Goal: Task Accomplishment & Management: Use online tool/utility

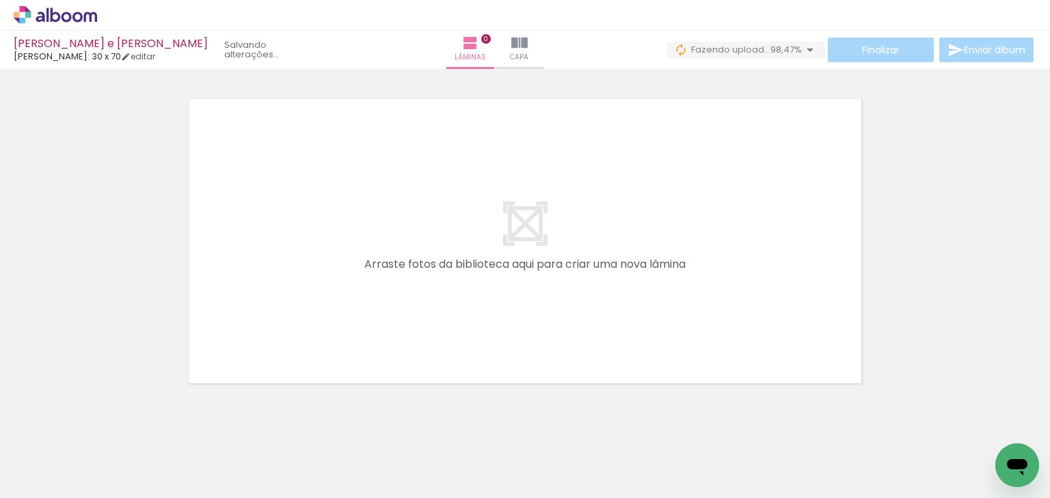
scroll to position [0, 9095]
drag, startPoint x: 807, startPoint y: 496, endPoint x: 17, endPoint y: 34, distance: 914.8
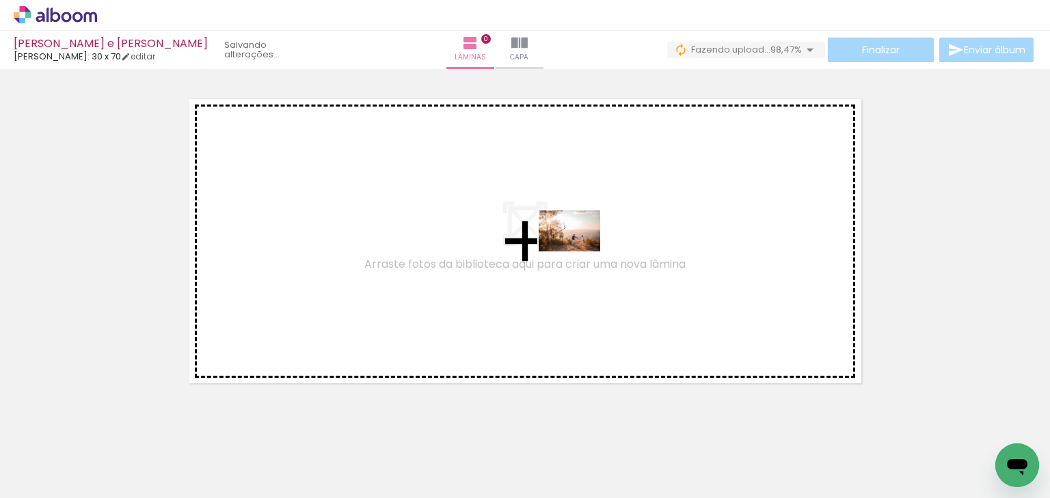
drag, startPoint x: 697, startPoint y: 465, endPoint x: 580, endPoint y: 252, distance: 243.2
click at [580, 252] on quentale-workspace at bounding box center [525, 249] width 1050 height 498
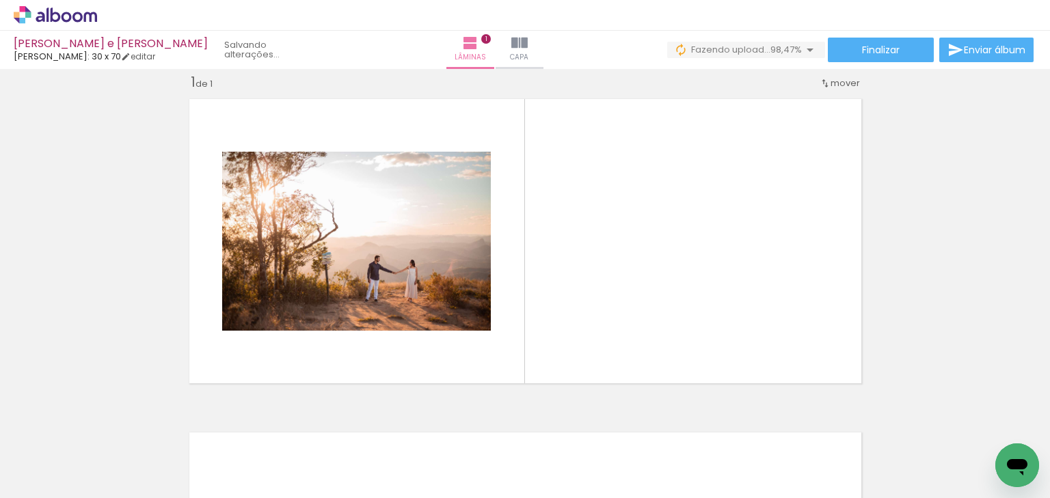
scroll to position [0, 8774]
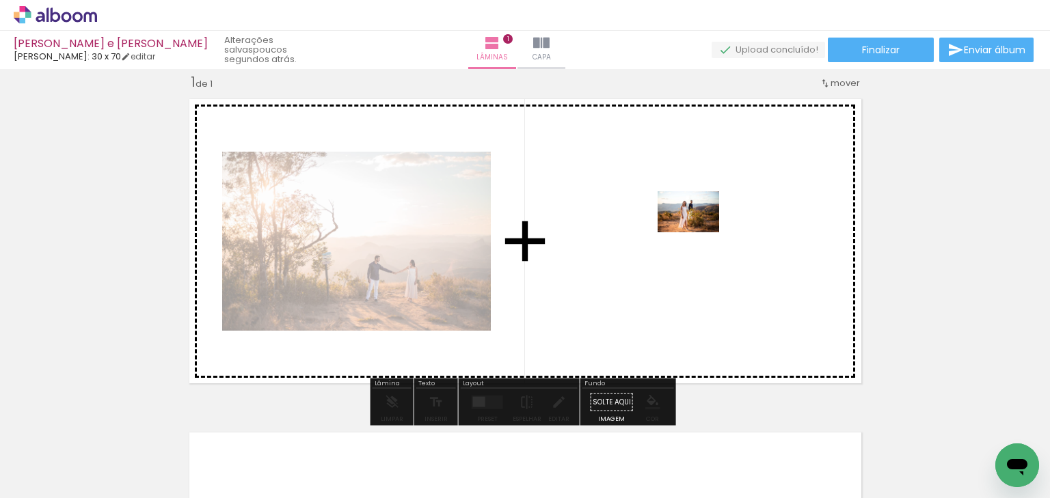
drag, startPoint x: 865, startPoint y: 462, endPoint x: 699, endPoint y: 232, distance: 283.5
click at [699, 232] on quentale-workspace at bounding box center [525, 249] width 1050 height 498
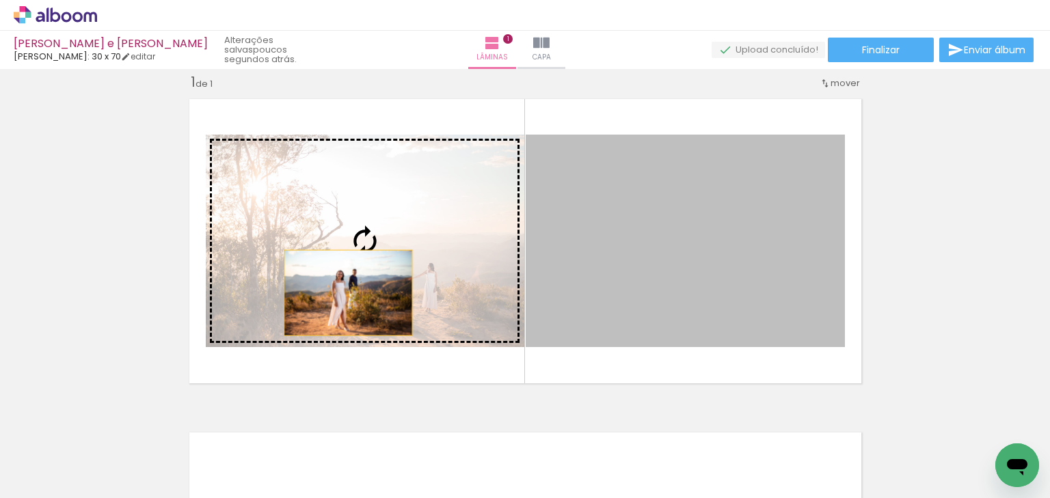
drag, startPoint x: 710, startPoint y: 290, endPoint x: 344, endPoint y: 293, distance: 366.4
click at [0, 0] on slot at bounding box center [0, 0] width 0 height 0
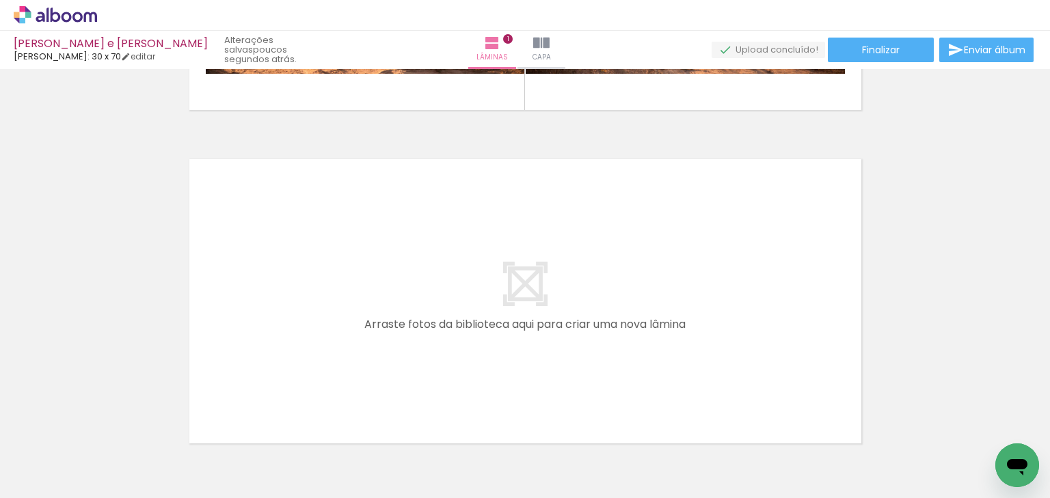
scroll to position [0, 8861]
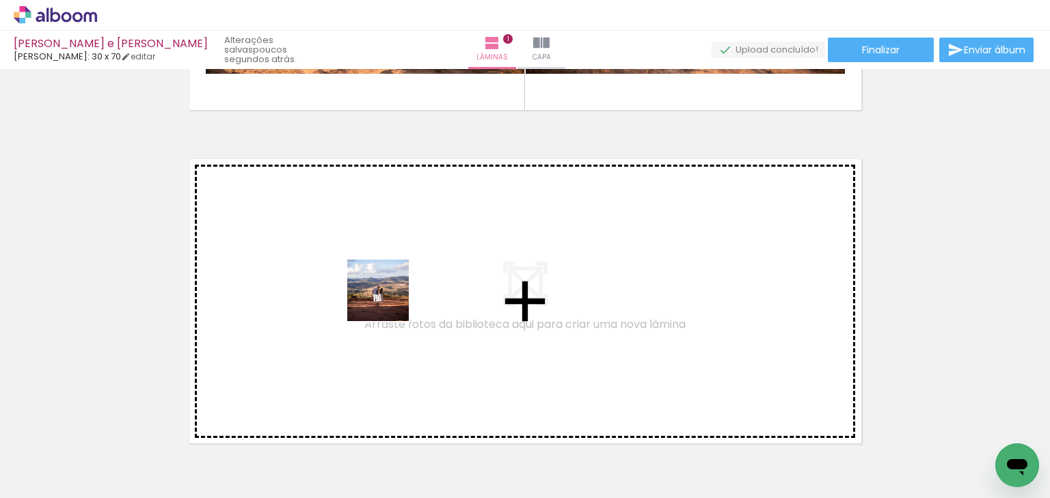
drag, startPoint x: 403, startPoint y: 323, endPoint x: 388, endPoint y: 301, distance: 26.2
click at [388, 301] on quentale-workspace at bounding box center [525, 249] width 1050 height 498
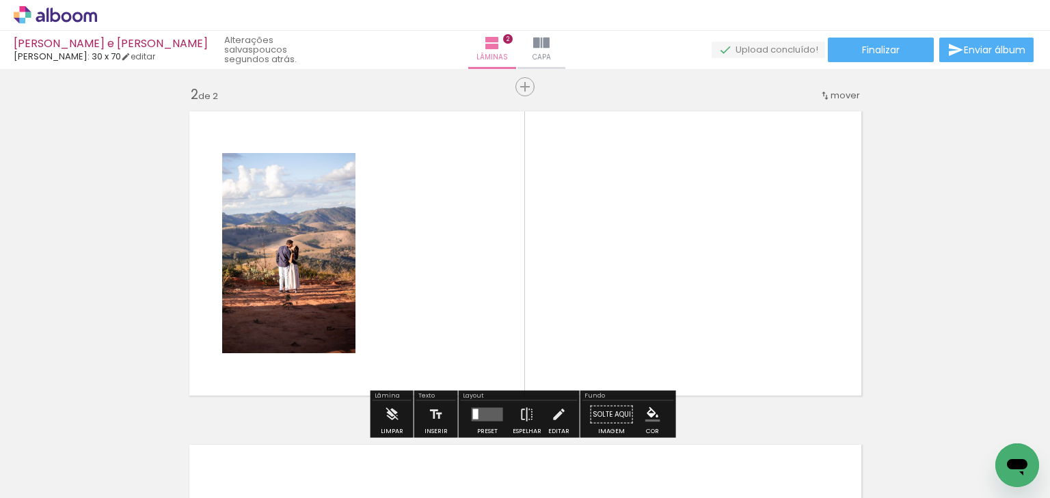
scroll to position [351, 0]
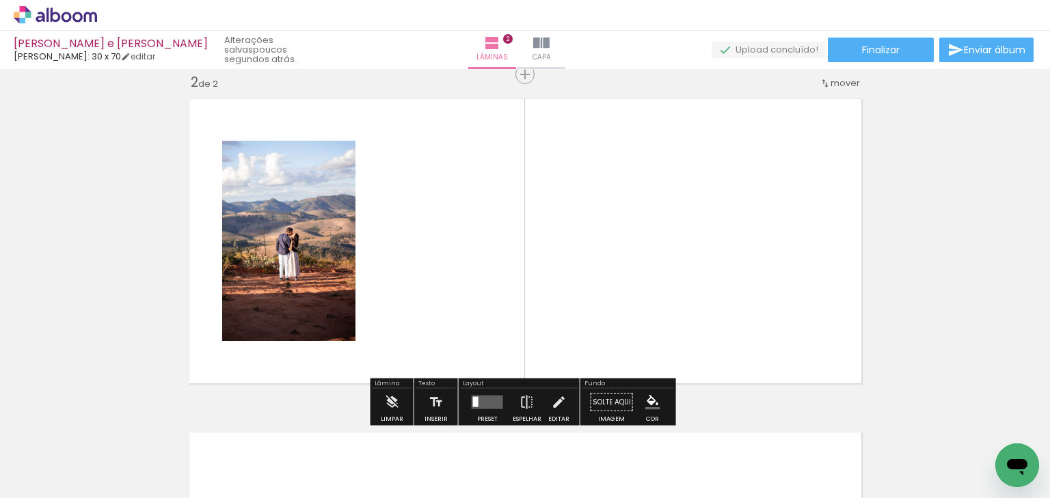
drag, startPoint x: 552, startPoint y: 468, endPoint x: 444, endPoint y: 298, distance: 201.0
click at [444, 298] on quentale-workspace at bounding box center [525, 249] width 1050 height 498
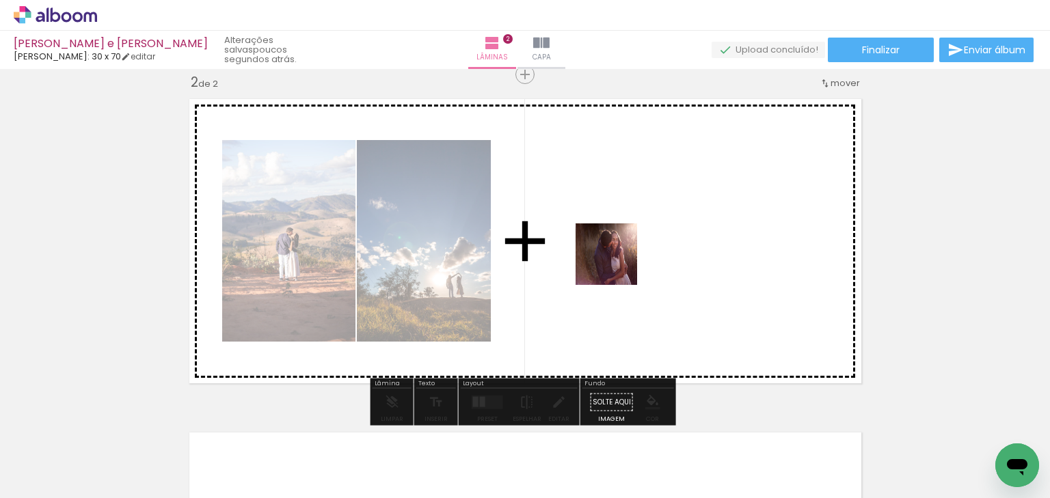
drag, startPoint x: 322, startPoint y: 468, endPoint x: 632, endPoint y: 259, distance: 374.3
click at [632, 259] on quentale-workspace at bounding box center [525, 249] width 1050 height 498
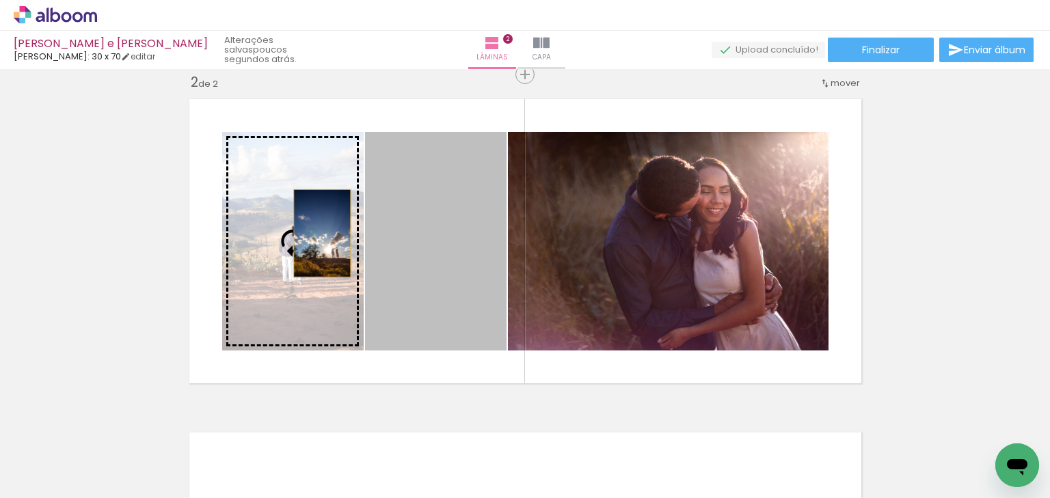
drag, startPoint x: 416, startPoint y: 241, endPoint x: 301, endPoint y: 230, distance: 115.4
click at [0, 0] on slot at bounding box center [0, 0] width 0 height 0
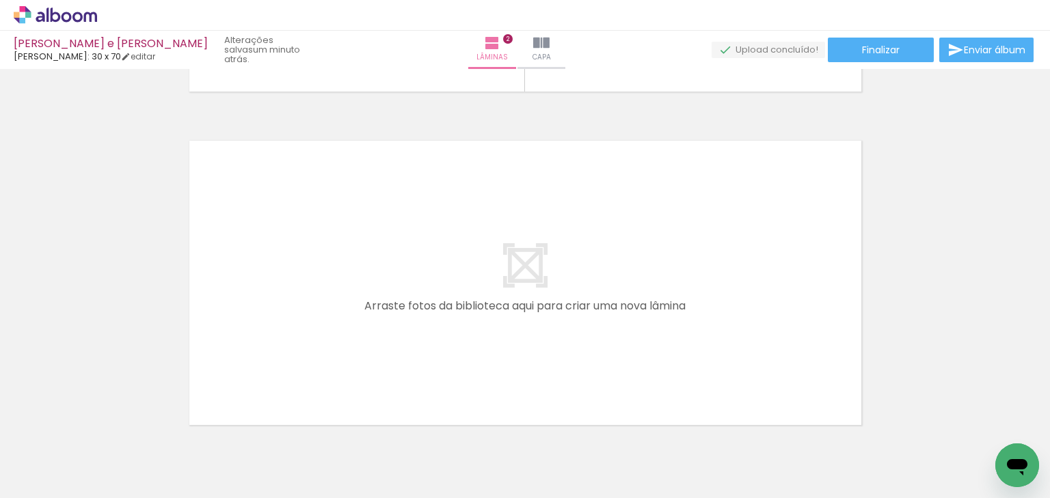
scroll to position [679, 0]
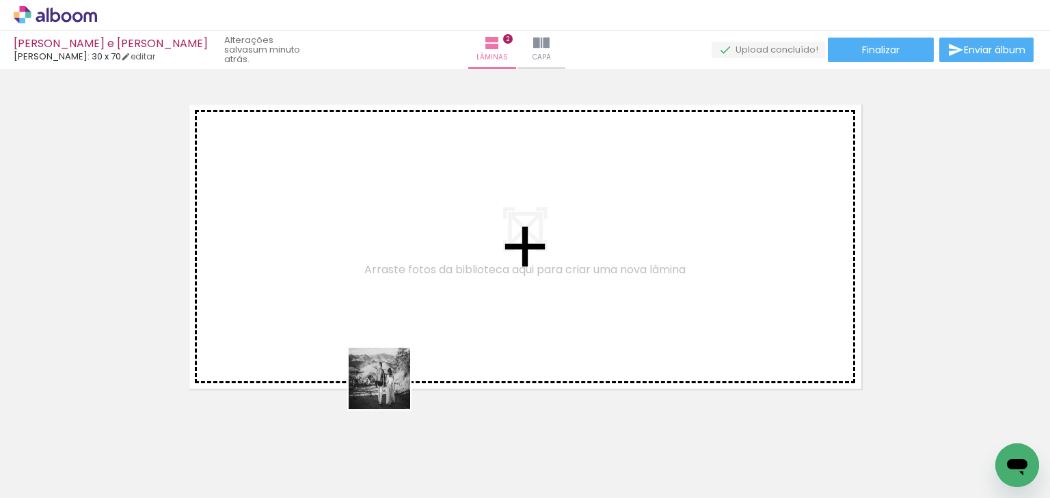
drag, startPoint x: 399, startPoint y: 432, endPoint x: 347, endPoint y: 238, distance: 201.0
click at [347, 238] on quentale-workspace at bounding box center [525, 249] width 1050 height 498
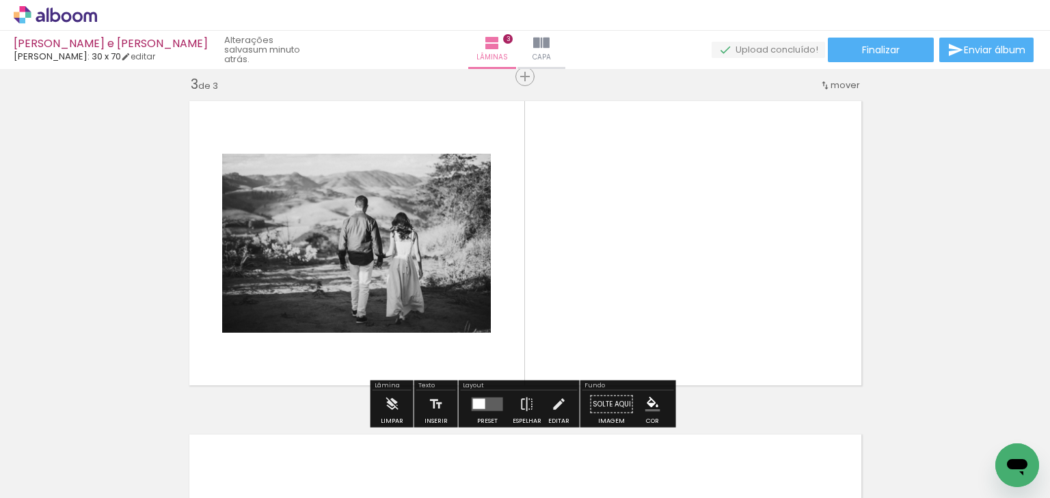
scroll to position [684, 0]
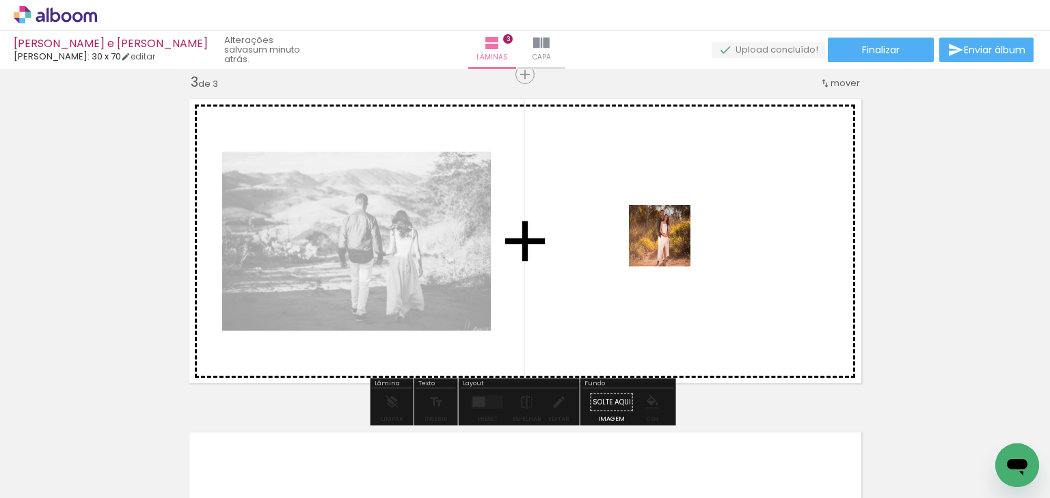
drag, startPoint x: 640, startPoint y: 459, endPoint x: 670, endPoint y: 245, distance: 216.1
click at [670, 245] on quentale-workspace at bounding box center [525, 249] width 1050 height 498
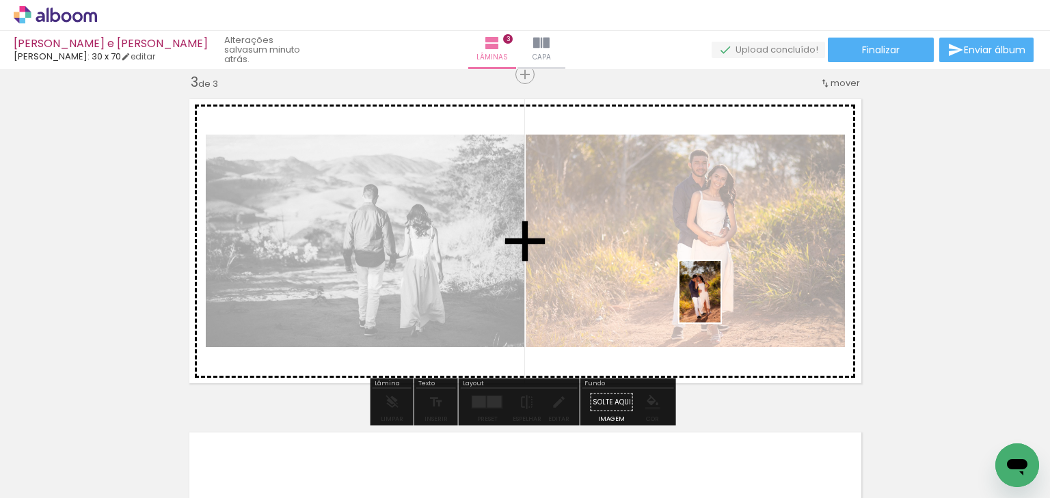
drag, startPoint x: 695, startPoint y: 470, endPoint x: 720, endPoint y: 302, distance: 169.4
click at [720, 302] on quentale-workspace at bounding box center [525, 249] width 1050 height 498
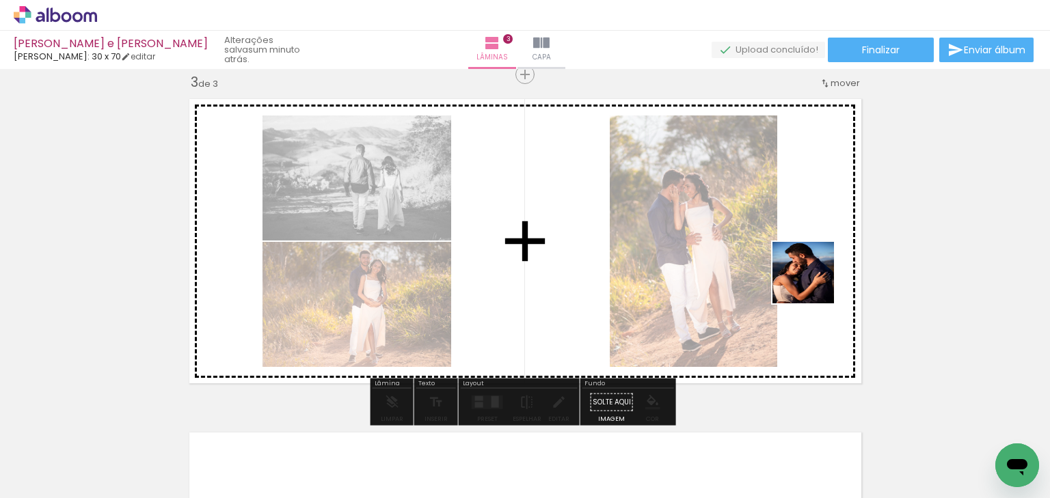
drag, startPoint x: 621, startPoint y: 458, endPoint x: 823, endPoint y: 276, distance: 272.0
click at [823, 276] on quentale-workspace at bounding box center [525, 249] width 1050 height 498
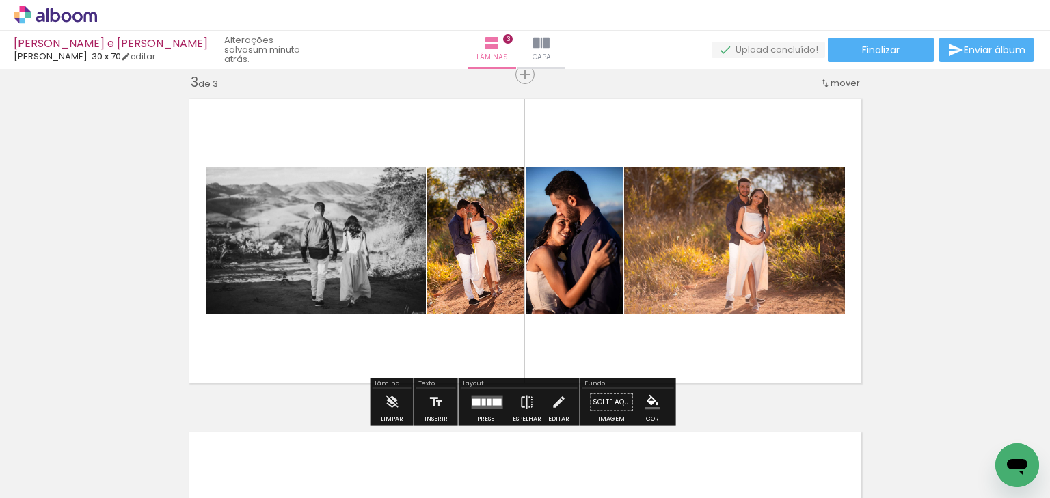
click at [493, 400] on div at bounding box center [497, 402] width 9 height 7
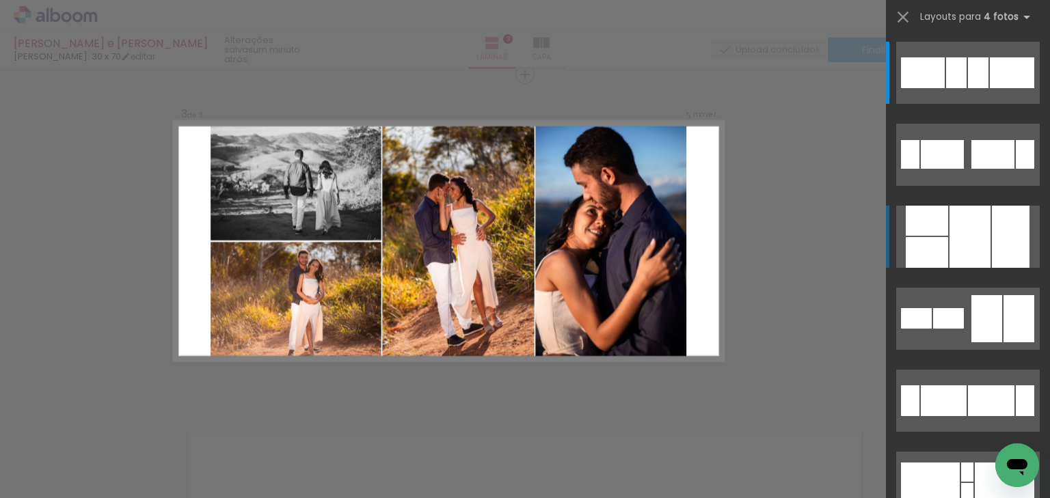
click at [965, 237] on div at bounding box center [969, 237] width 41 height 62
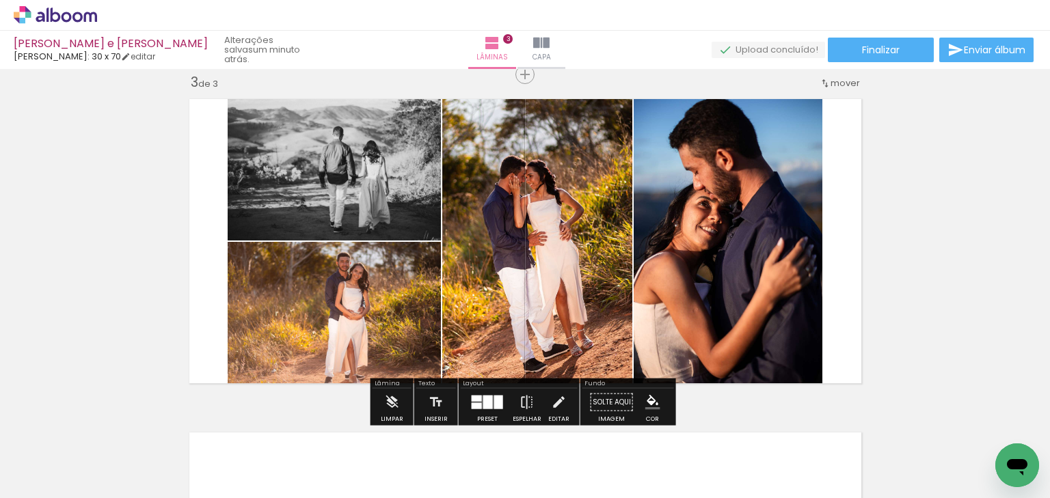
click at [487, 399] on div at bounding box center [488, 403] width 10 height 14
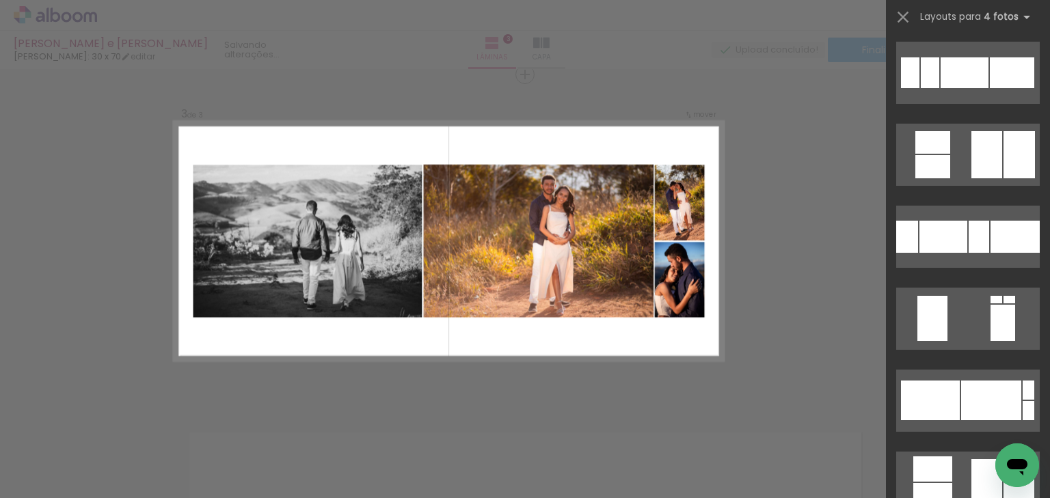
scroll to position [1969, 0]
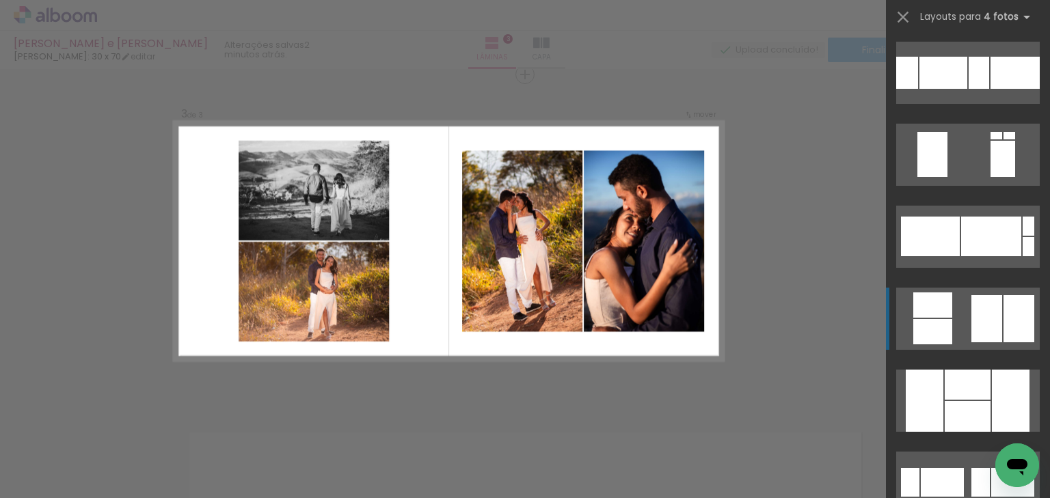
click at [980, 89] on div at bounding box center [979, 73] width 21 height 32
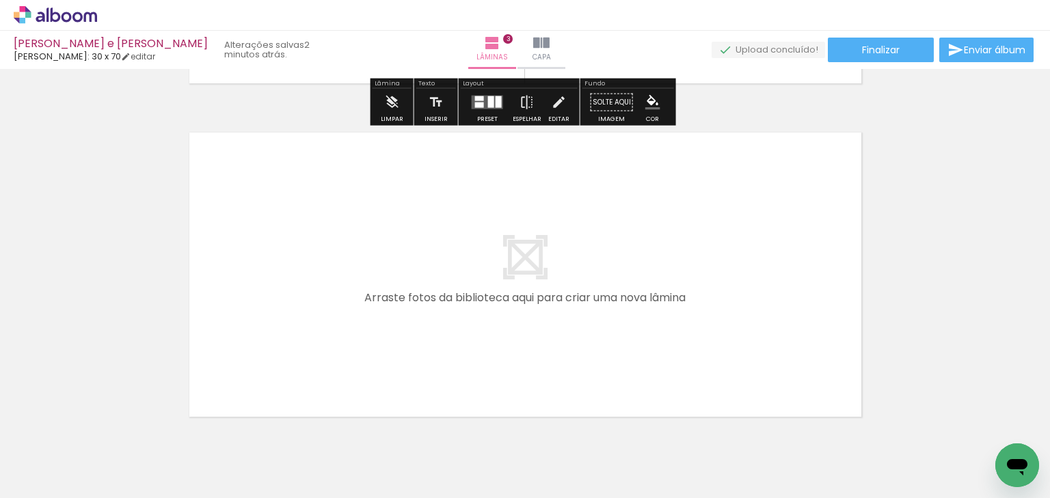
scroll to position [1044, 0]
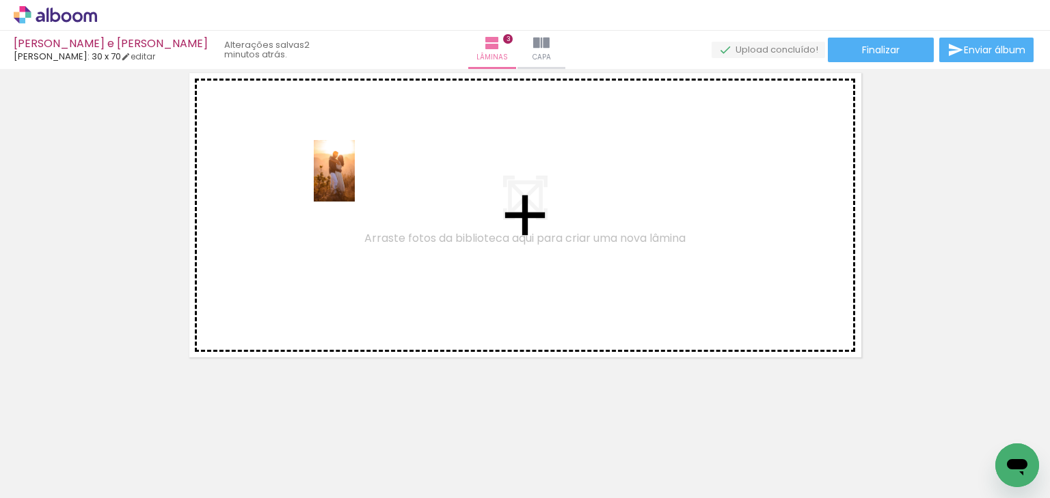
drag, startPoint x: 784, startPoint y: 457, endPoint x: 355, endPoint y: 191, distance: 504.4
click at [353, 181] on quentale-workspace at bounding box center [525, 249] width 1050 height 498
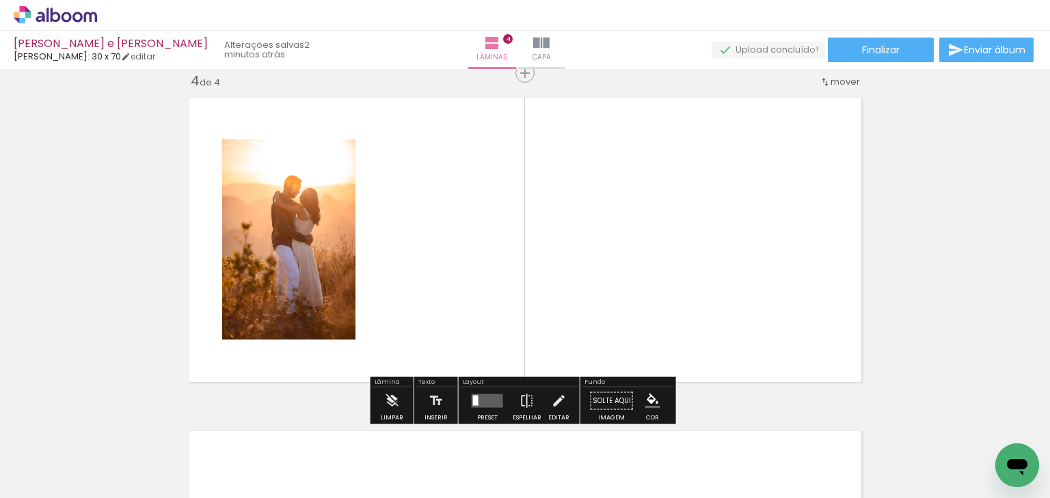
scroll to position [1018, 0]
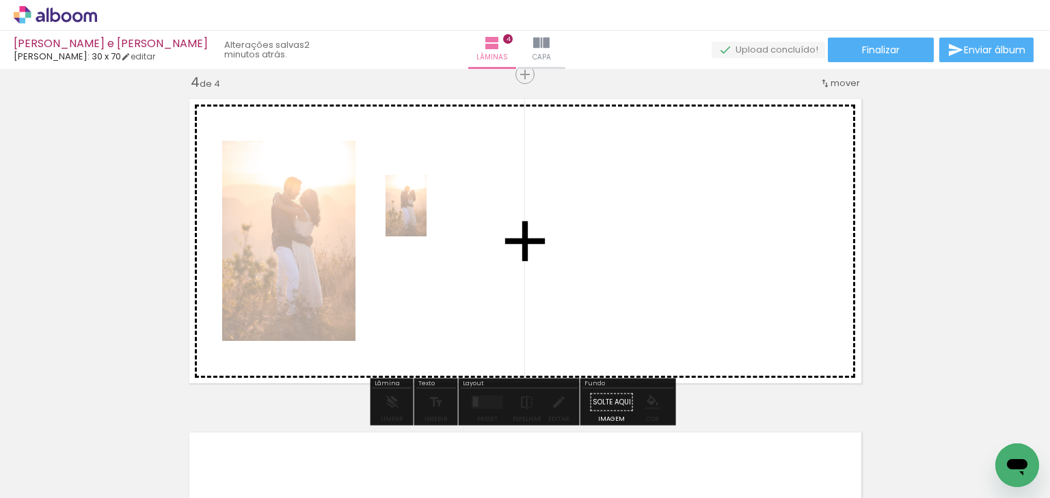
drag, startPoint x: 768, startPoint y: 447, endPoint x: 427, endPoint y: 216, distance: 412.0
click at [427, 216] on quentale-workspace at bounding box center [525, 249] width 1050 height 498
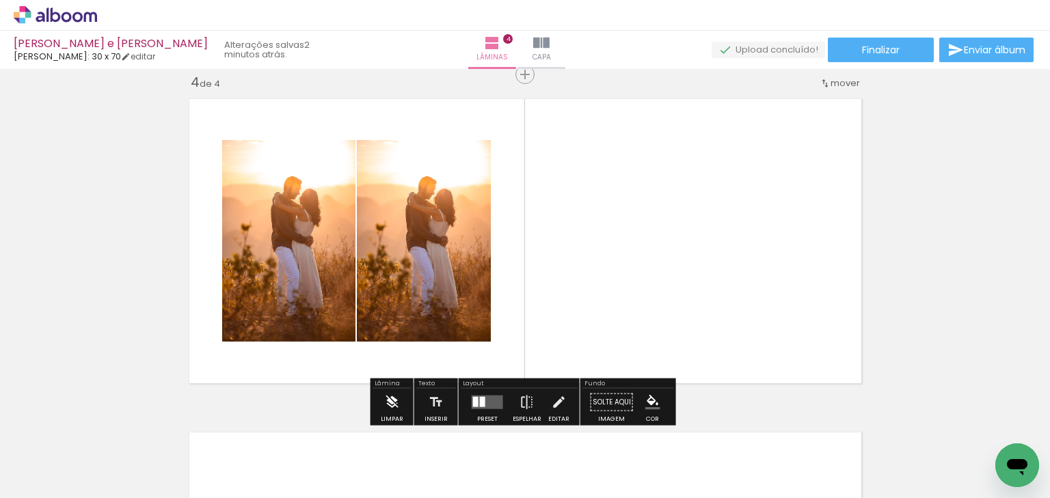
click at [401, 396] on paper-button "Limpar" at bounding box center [391, 406] width 29 height 35
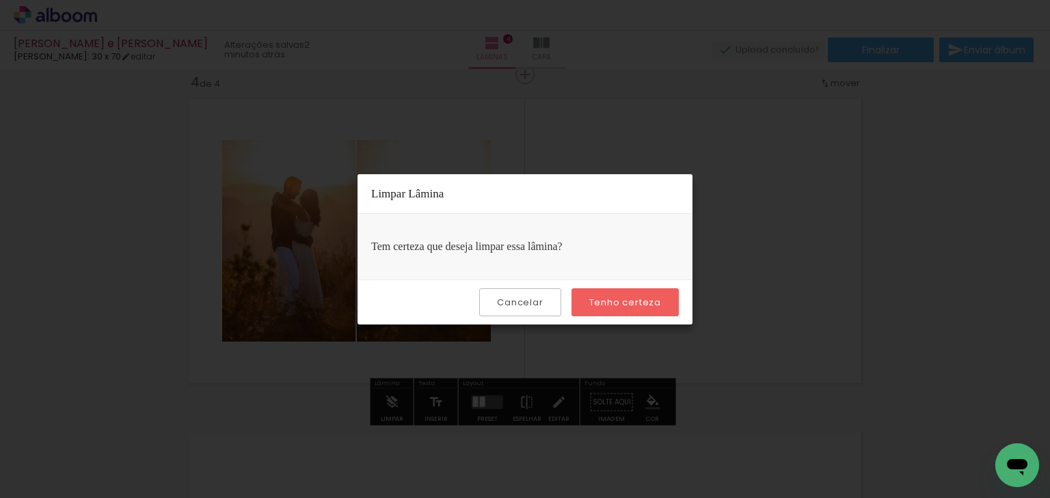
click at [0, 0] on slot "Tenho certeza" at bounding box center [0, 0] width 0 height 0
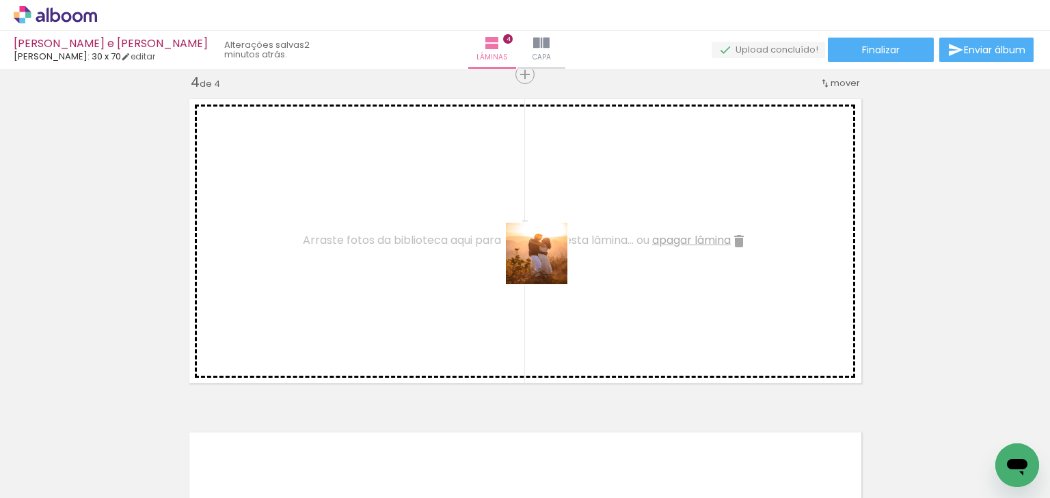
drag, startPoint x: 780, startPoint y: 450, endPoint x: 593, endPoint y: 310, distance: 233.8
click at [472, 239] on quentale-workspace at bounding box center [525, 249] width 1050 height 498
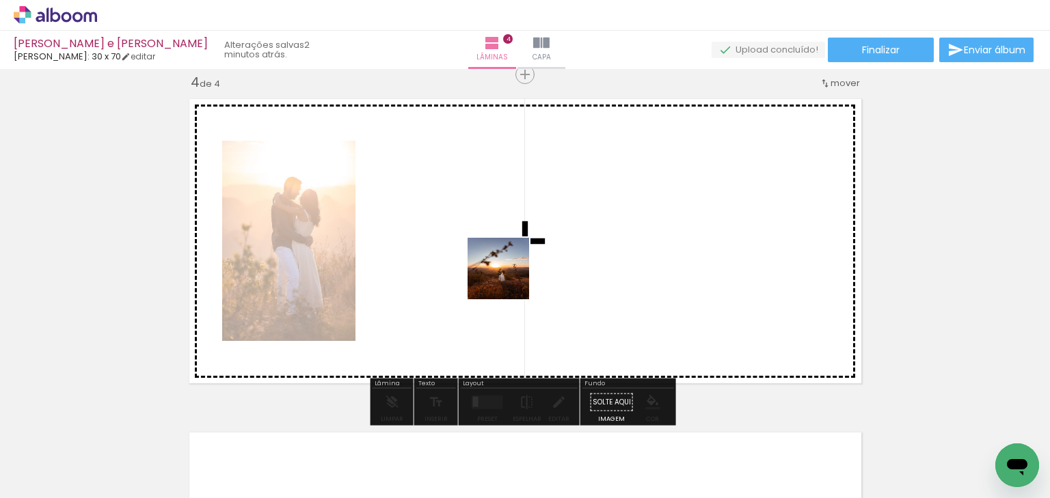
drag, startPoint x: 839, startPoint y: 443, endPoint x: 478, endPoint y: 265, distance: 402.6
click at [478, 265] on quentale-workspace at bounding box center [525, 249] width 1050 height 498
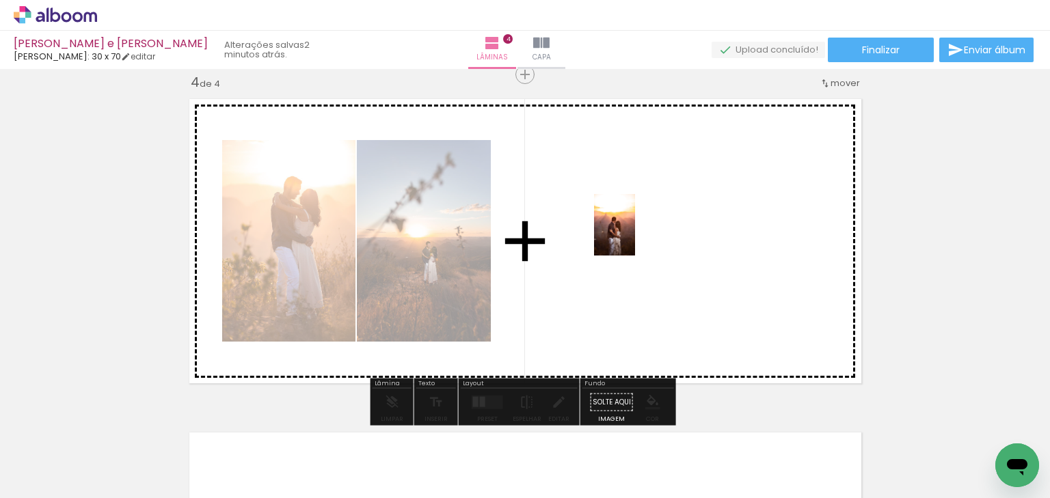
drag, startPoint x: 925, startPoint y: 461, endPoint x: 608, endPoint y: 226, distance: 394.3
click at [608, 226] on quentale-workspace at bounding box center [525, 249] width 1050 height 498
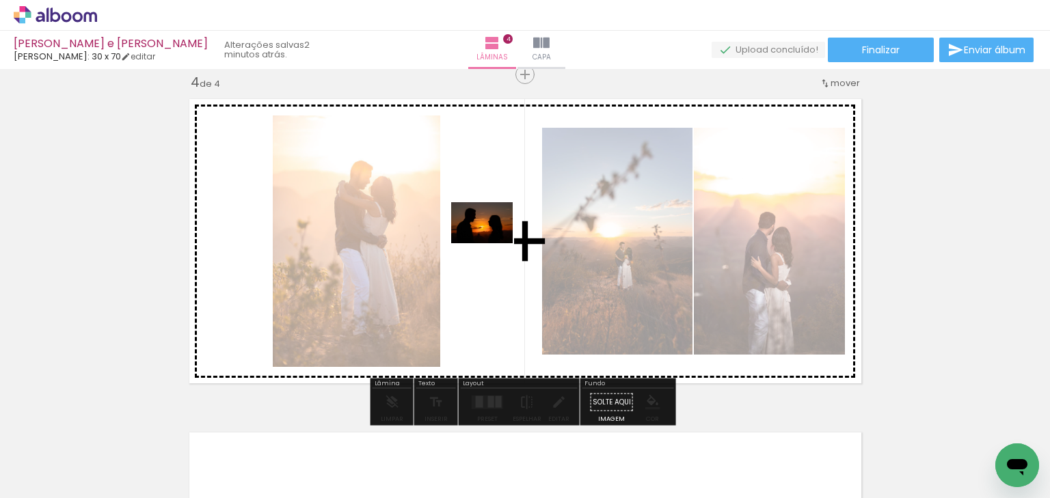
drag, startPoint x: 982, startPoint y: 450, endPoint x: 492, endPoint y: 243, distance: 531.5
click at [492, 243] on quentale-workspace at bounding box center [525, 249] width 1050 height 498
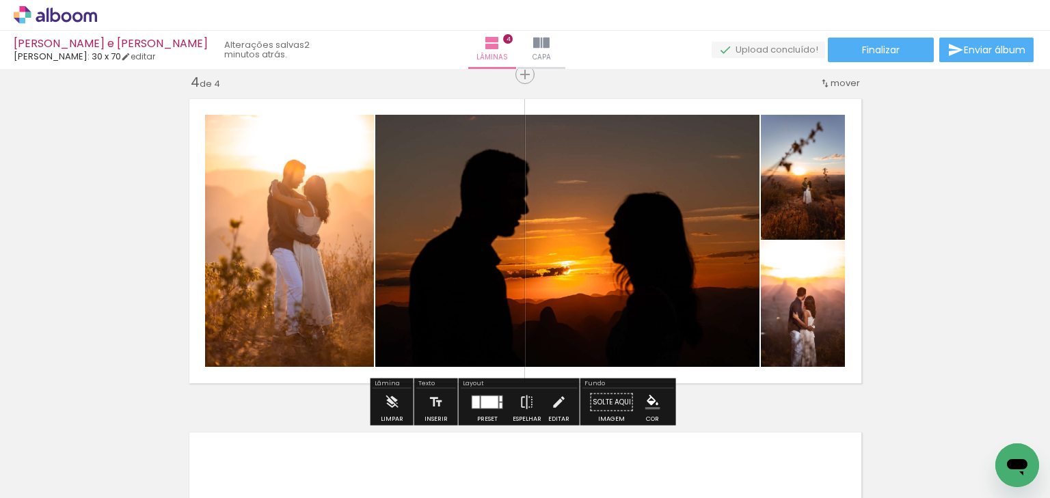
click at [604, 276] on quentale-photo at bounding box center [567, 241] width 384 height 252
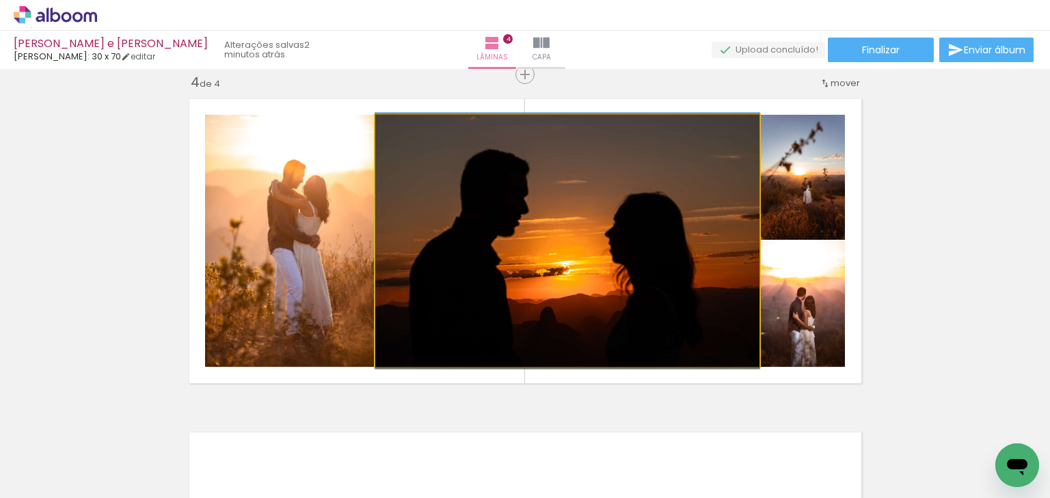
click at [578, 293] on quentale-photo at bounding box center [567, 241] width 384 height 252
click at [561, 336] on quentale-photo at bounding box center [567, 241] width 384 height 252
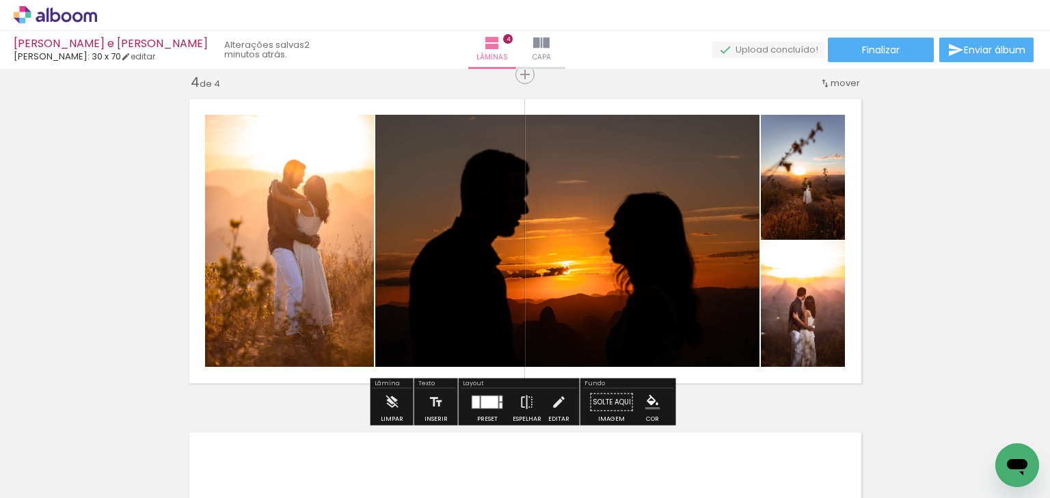
click at [506, 129] on div at bounding box center [514, 129] width 16 height 14
click at [630, 161] on quentale-photo at bounding box center [567, 241] width 384 height 252
click at [626, 166] on quentale-photo at bounding box center [567, 241] width 384 height 252
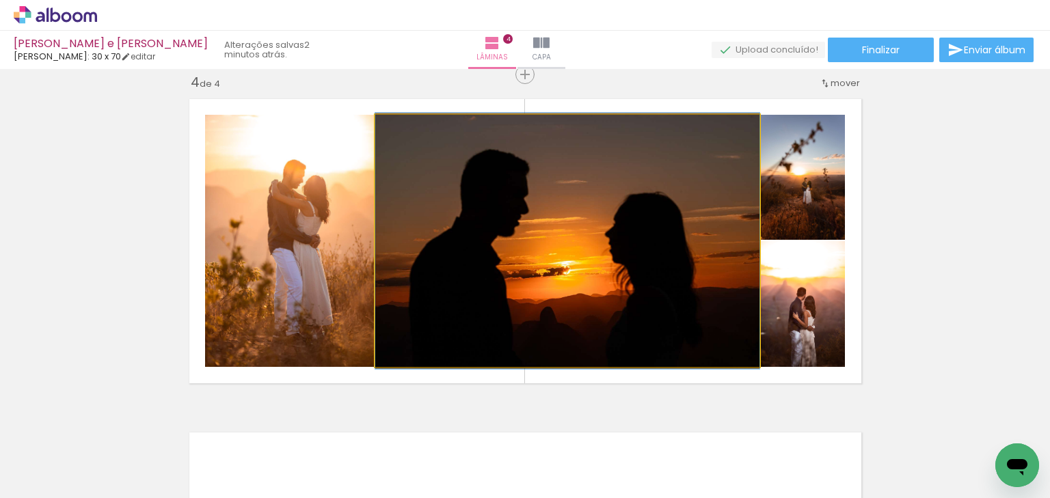
drag, startPoint x: 625, startPoint y: 167, endPoint x: 581, endPoint y: 269, distance: 111.1
click at [625, 167] on quentale-photo at bounding box center [567, 241] width 384 height 252
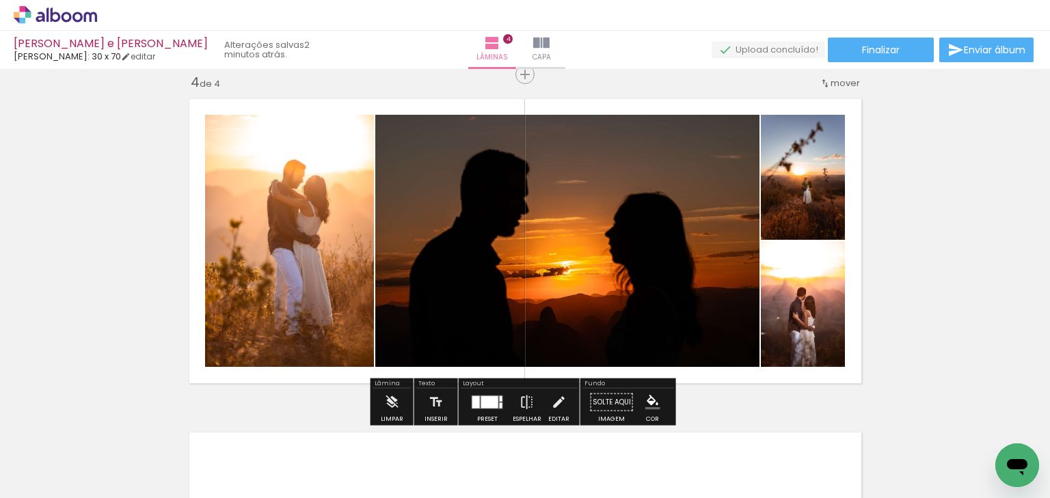
click at [558, 402] on iron-icon at bounding box center [558, 402] width 15 height 27
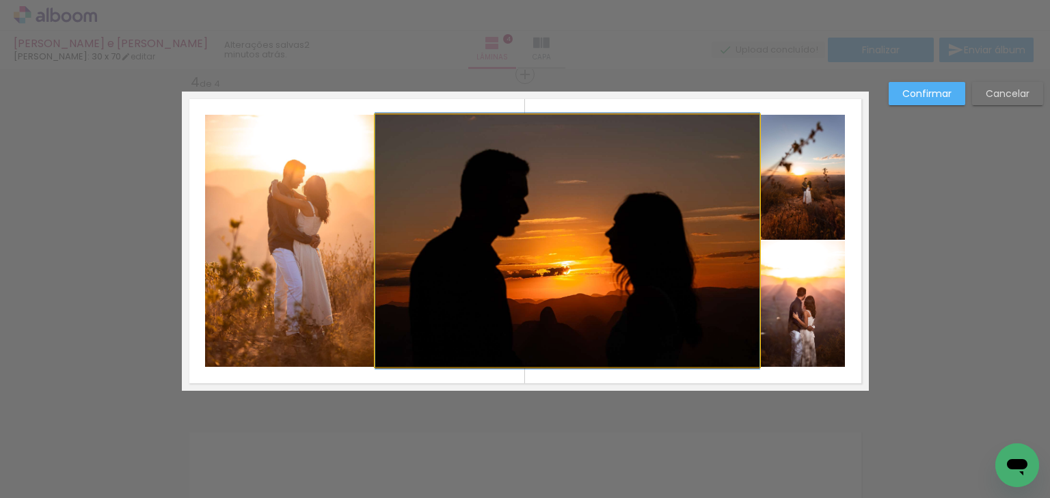
click at [580, 247] on quentale-photo at bounding box center [567, 241] width 384 height 252
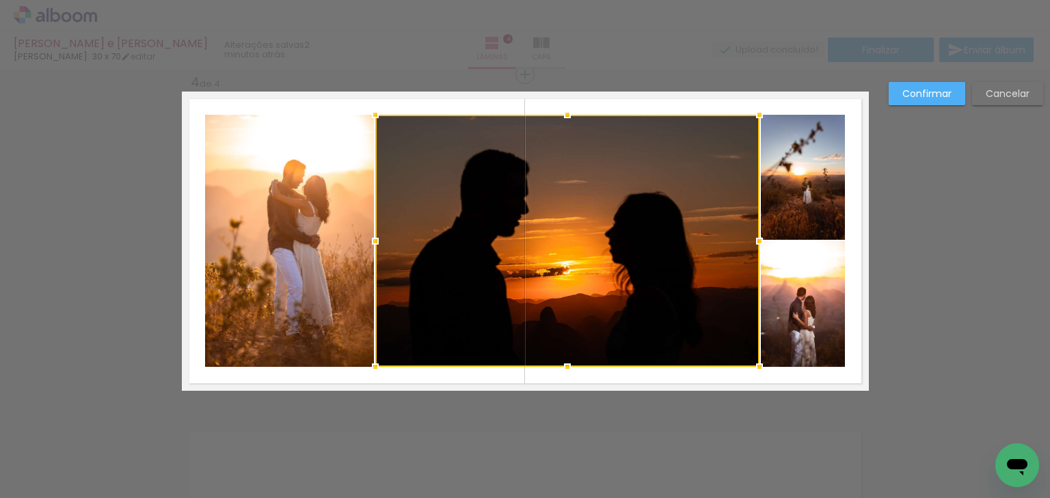
click at [649, 146] on div at bounding box center [567, 241] width 384 height 252
drag, startPoint x: 562, startPoint y: 146, endPoint x: 569, endPoint y: 144, distance: 7.1
click at [566, 146] on div at bounding box center [567, 241] width 384 height 252
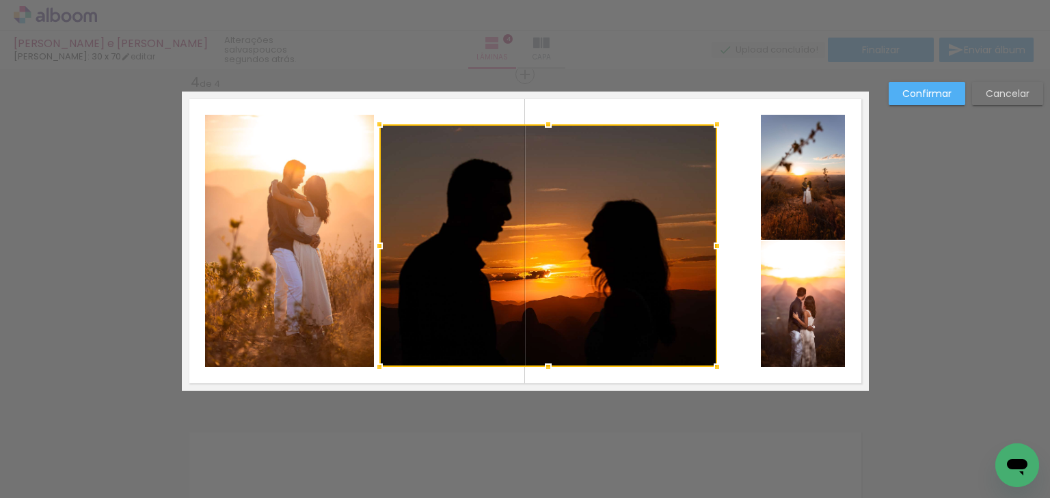
drag, startPoint x: 757, startPoint y: 111, endPoint x: 699, endPoint y: 126, distance: 60.5
click at [703, 126] on div at bounding box center [716, 124] width 27 height 27
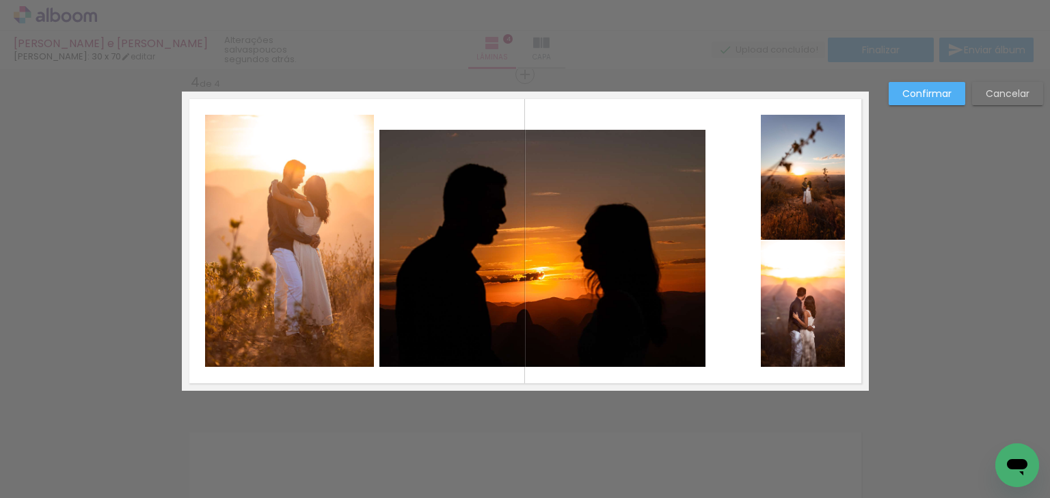
click at [1031, 94] on paper-button "Cancelar" at bounding box center [1007, 93] width 71 height 23
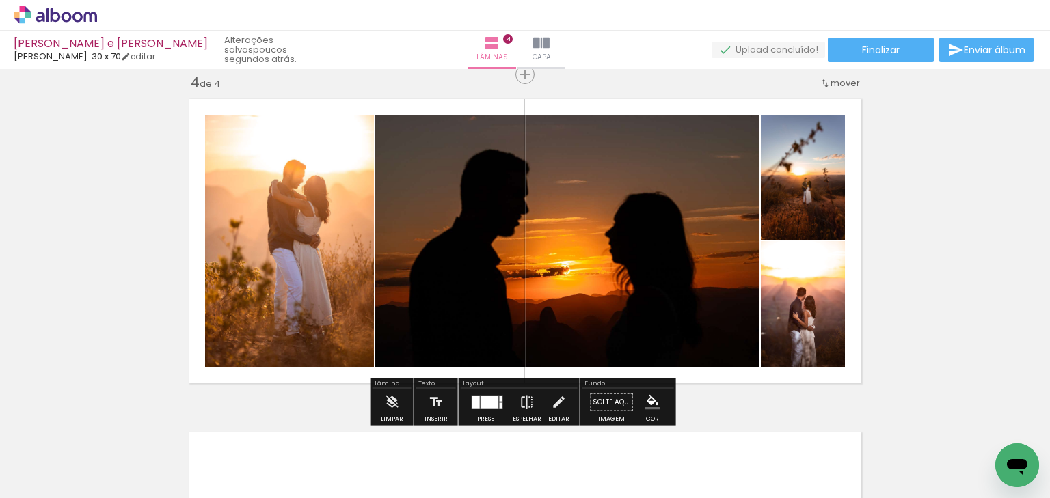
click at [495, 402] on quentale-layouter at bounding box center [487, 403] width 31 height 14
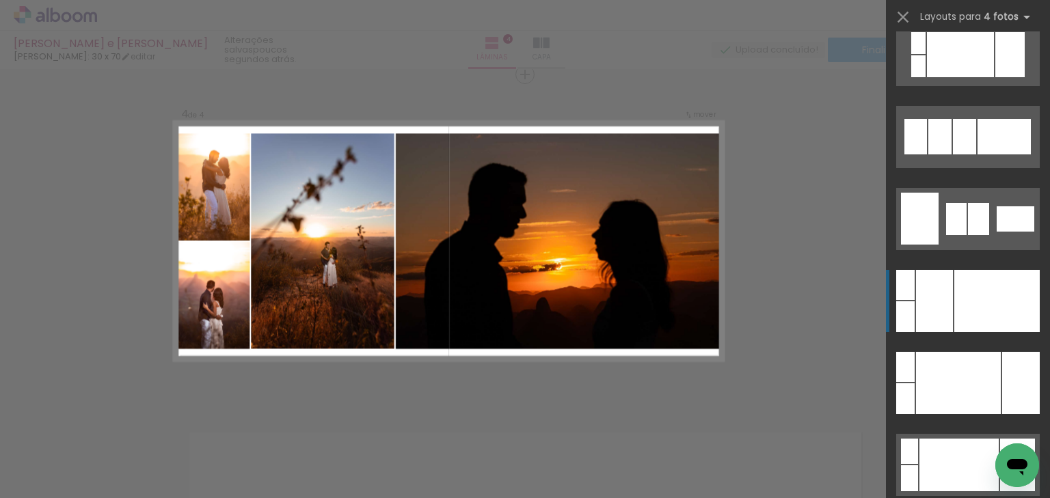
scroll to position [219, 0]
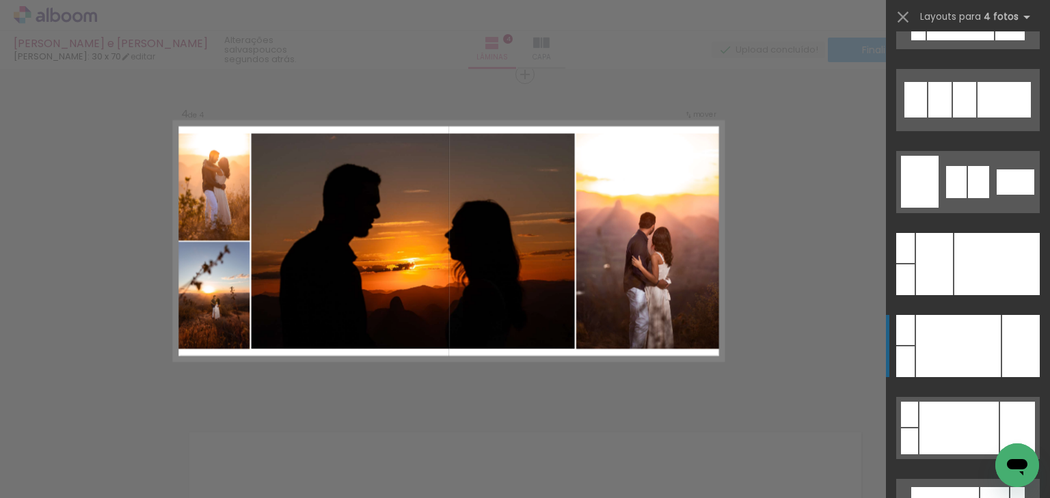
click at [976, 295] on div at bounding box center [996, 264] width 85 height 62
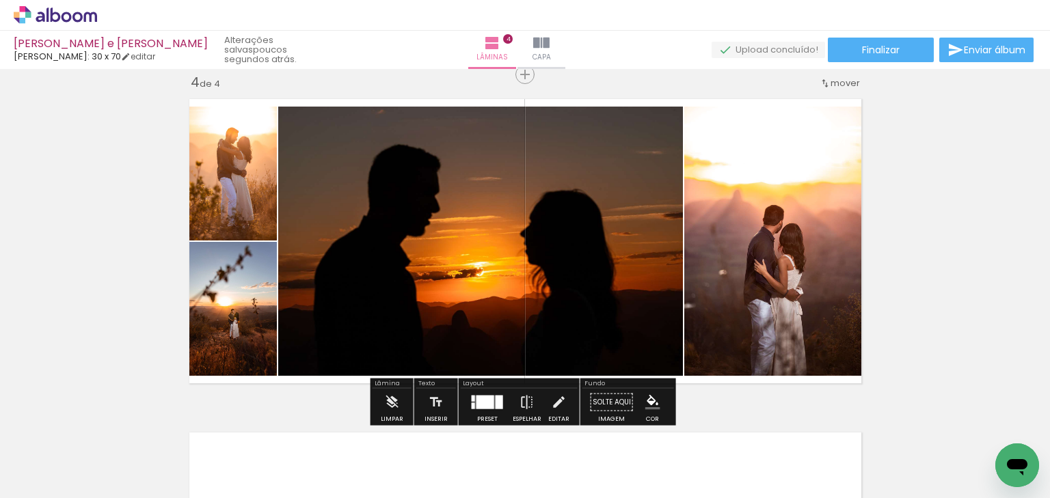
click at [558, 404] on iron-icon at bounding box center [558, 402] width 15 height 27
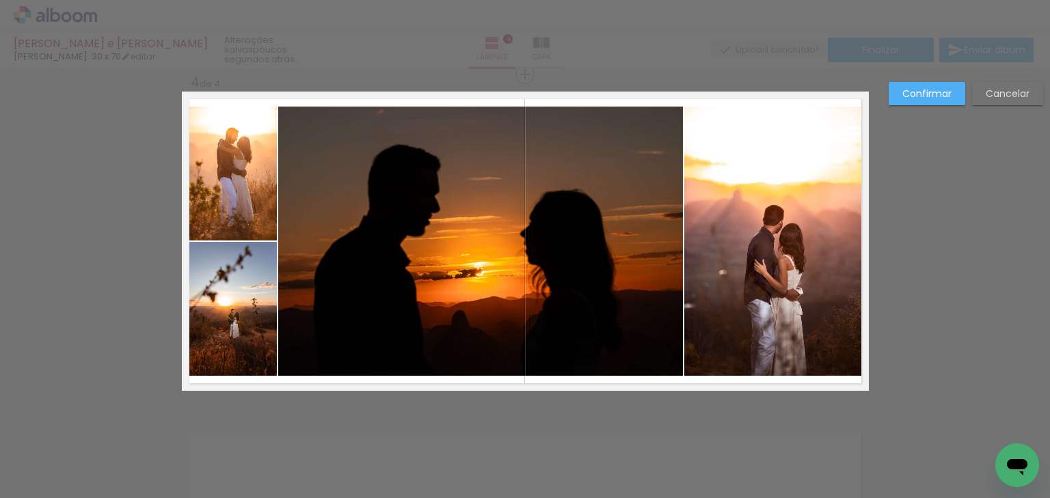
click at [746, 235] on quentale-photo at bounding box center [776, 241] width 185 height 269
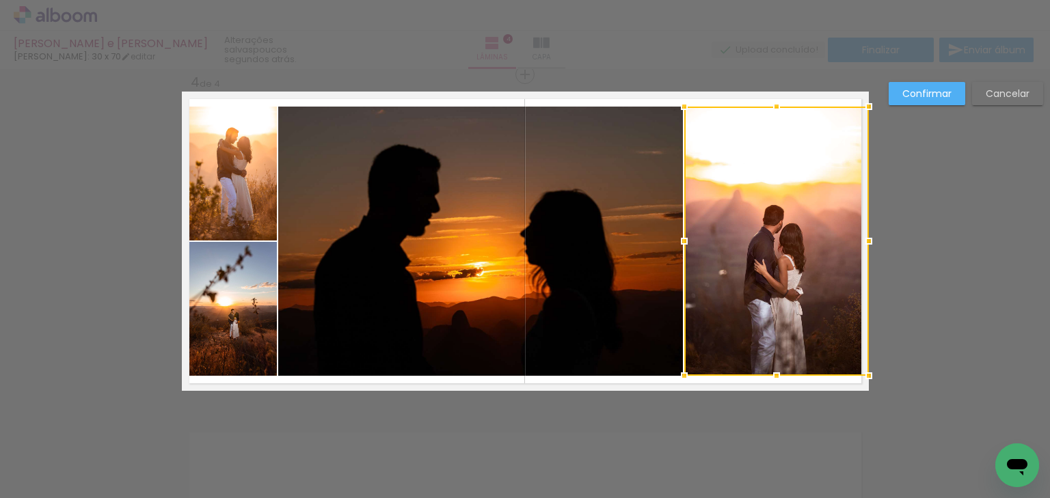
click at [198, 275] on quentale-photo at bounding box center [229, 309] width 95 height 134
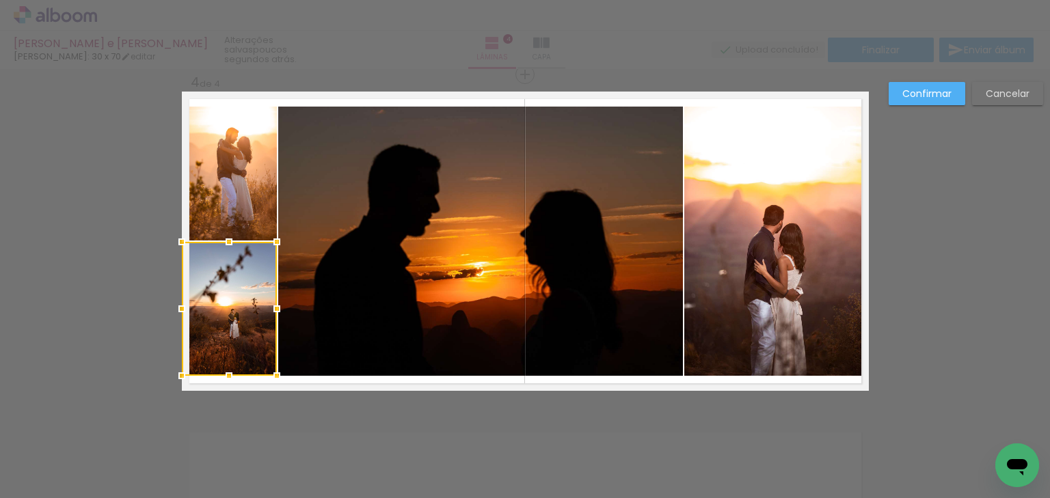
click at [236, 176] on quentale-photo at bounding box center [229, 174] width 95 height 134
click at [526, 189] on quentale-photo at bounding box center [480, 241] width 405 height 269
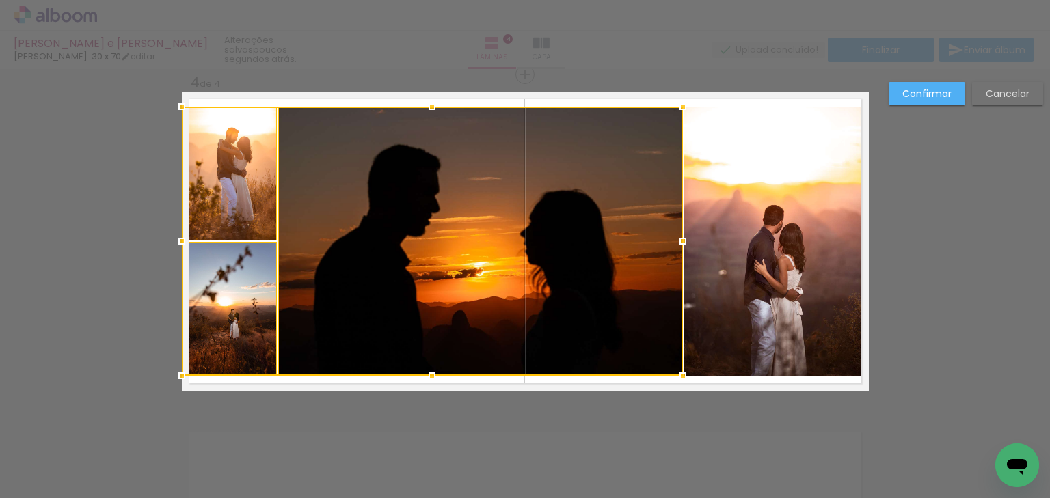
click at [746, 211] on quentale-photo at bounding box center [776, 241] width 185 height 269
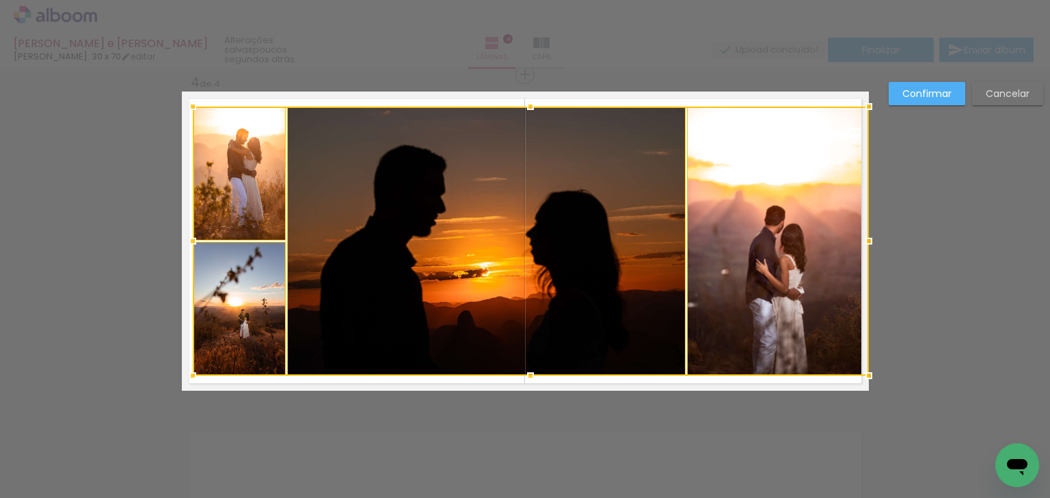
drag, startPoint x: 176, startPoint y: 238, endPoint x: 187, endPoint y: 239, distance: 11.0
click at [187, 239] on div at bounding box center [192, 241] width 27 height 27
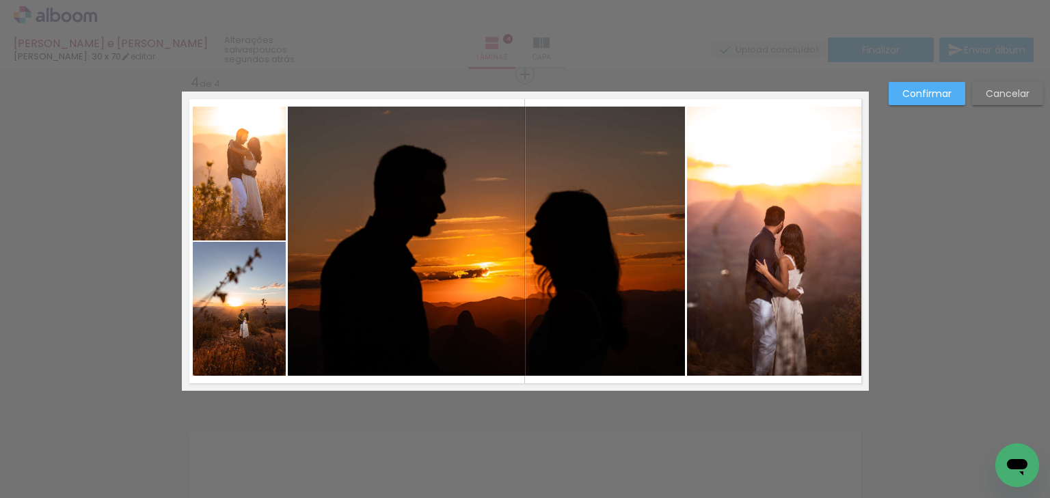
click at [766, 206] on quentale-photo at bounding box center [777, 241] width 181 height 269
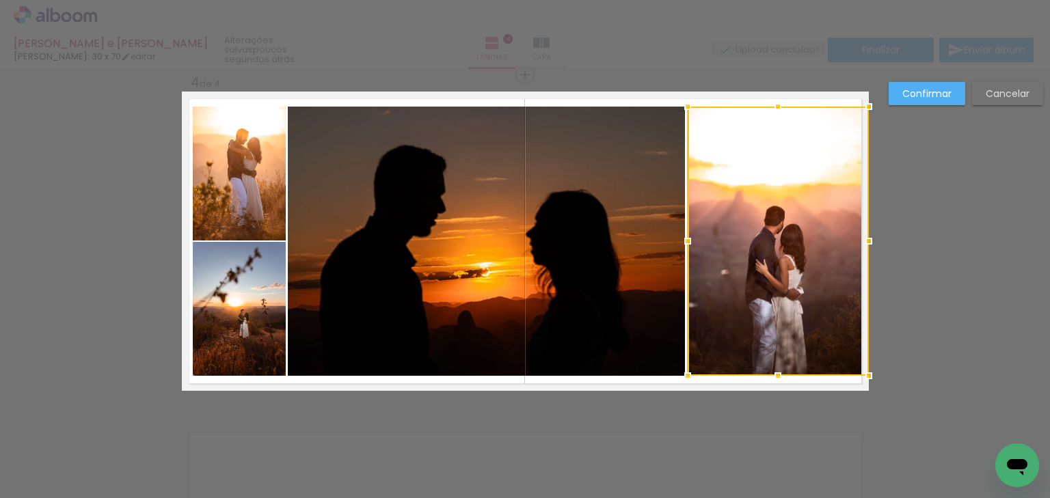
click at [573, 184] on quentale-photo at bounding box center [486, 241] width 397 height 269
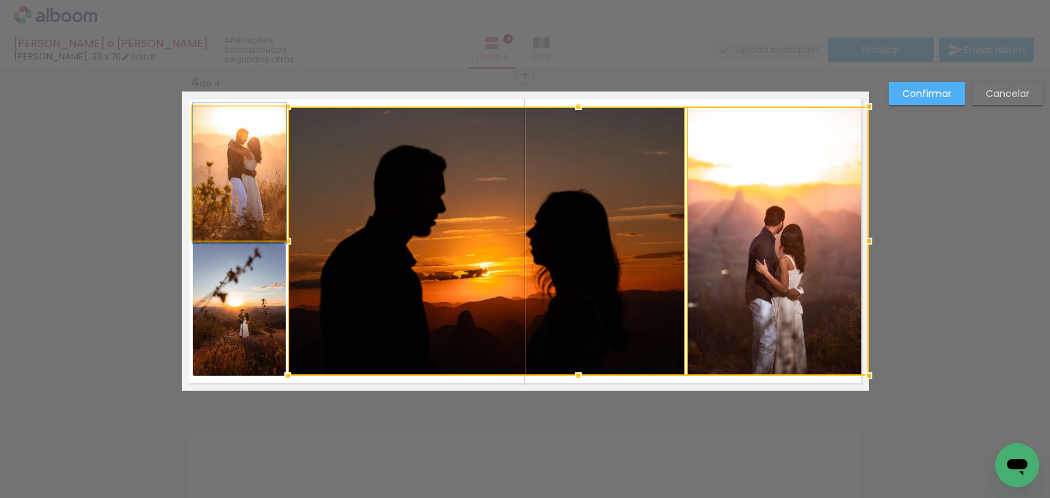
click at [265, 162] on quentale-photo at bounding box center [240, 174] width 94 height 134
click at [267, 291] on div at bounding box center [531, 241] width 676 height 269
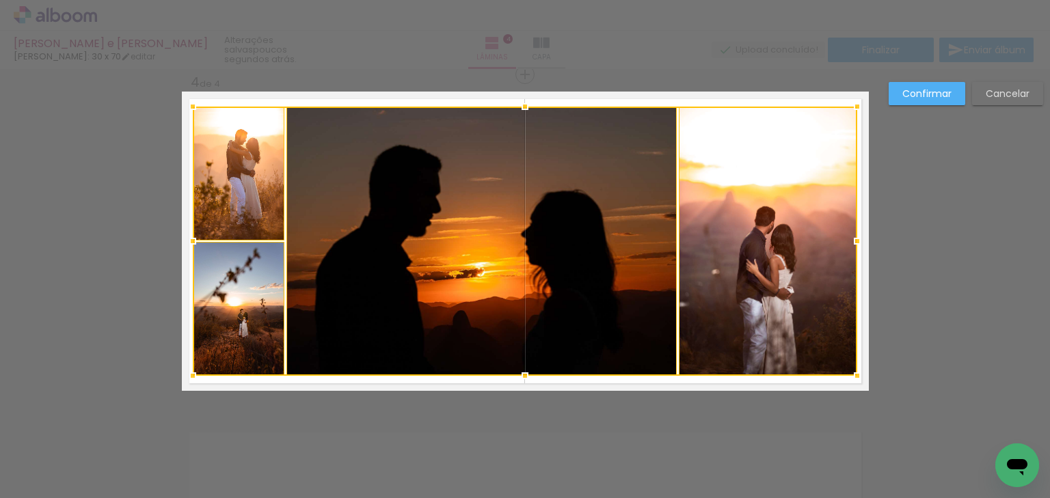
drag, startPoint x: 867, startPoint y: 241, endPoint x: 855, endPoint y: 241, distance: 11.6
click at [855, 241] on div at bounding box center [857, 241] width 27 height 27
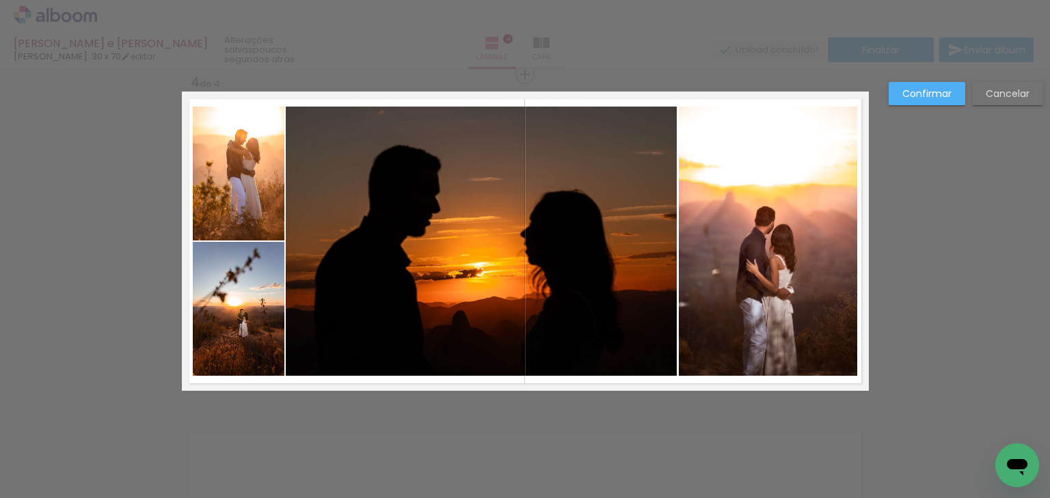
click at [0, 0] on slot "Confirmar" at bounding box center [0, 0] width 0 height 0
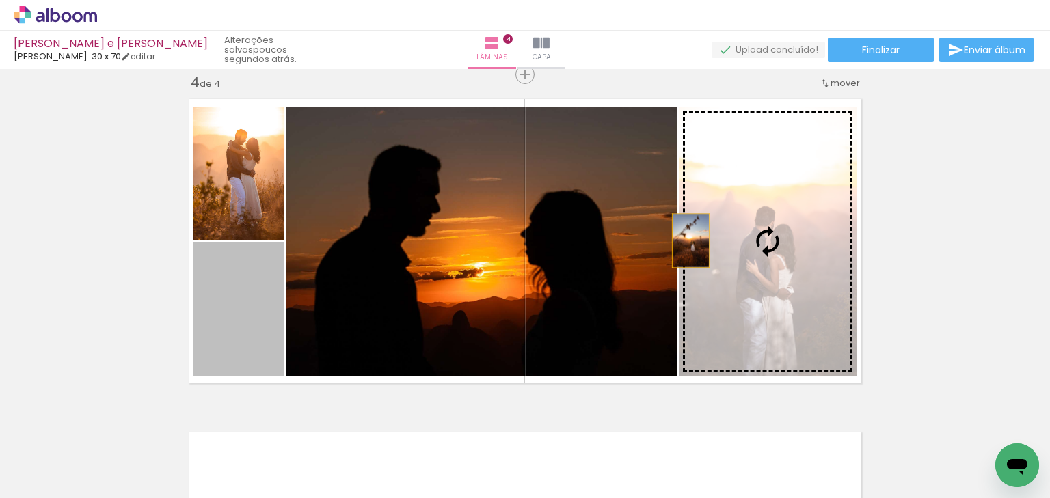
drag, startPoint x: 250, startPoint y: 317, endPoint x: 740, endPoint y: 232, distance: 496.7
click at [0, 0] on slot at bounding box center [0, 0] width 0 height 0
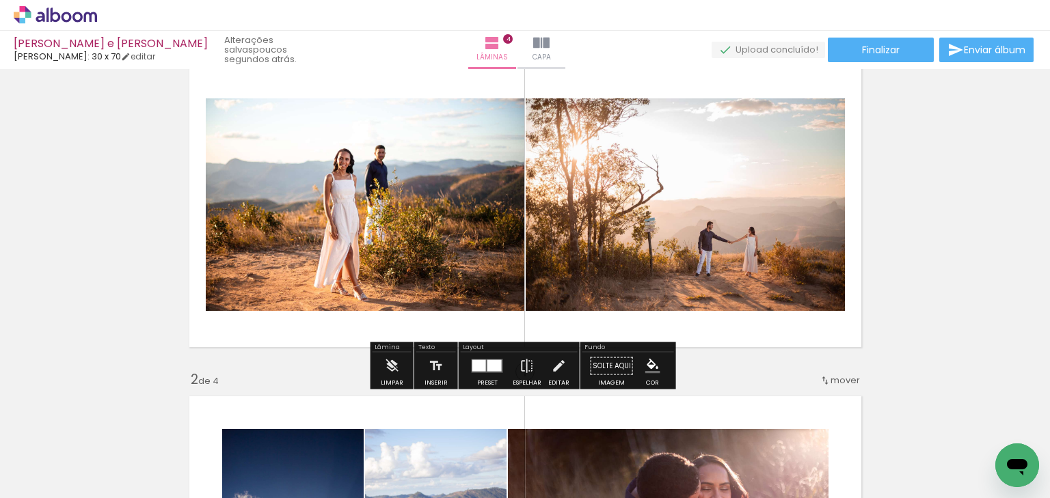
scroll to position [33, 0]
